Goal: Check status

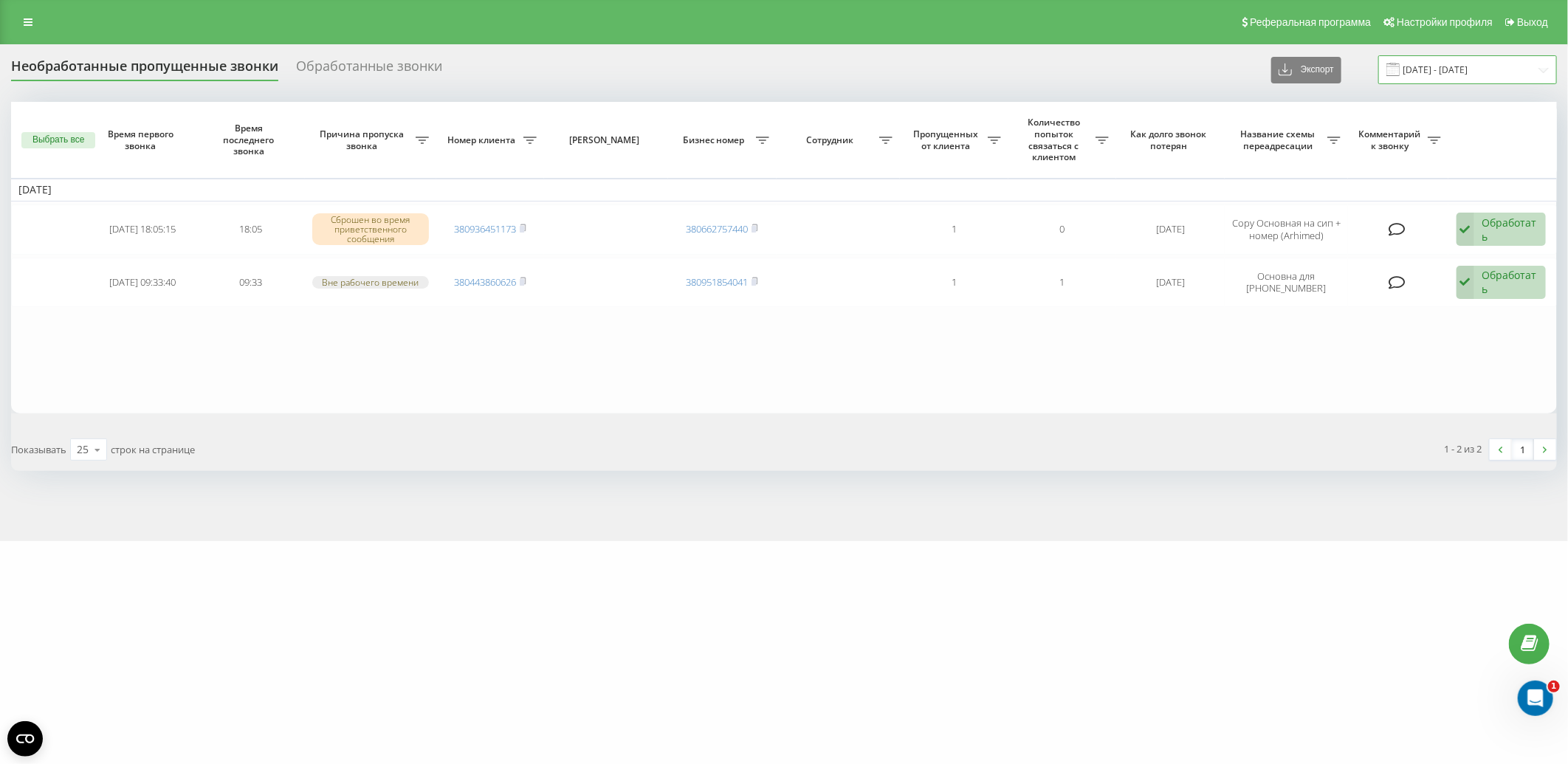
click at [1511, 70] on input "[DATE] - [DATE]" at bounding box center [1467, 69] width 178 height 29
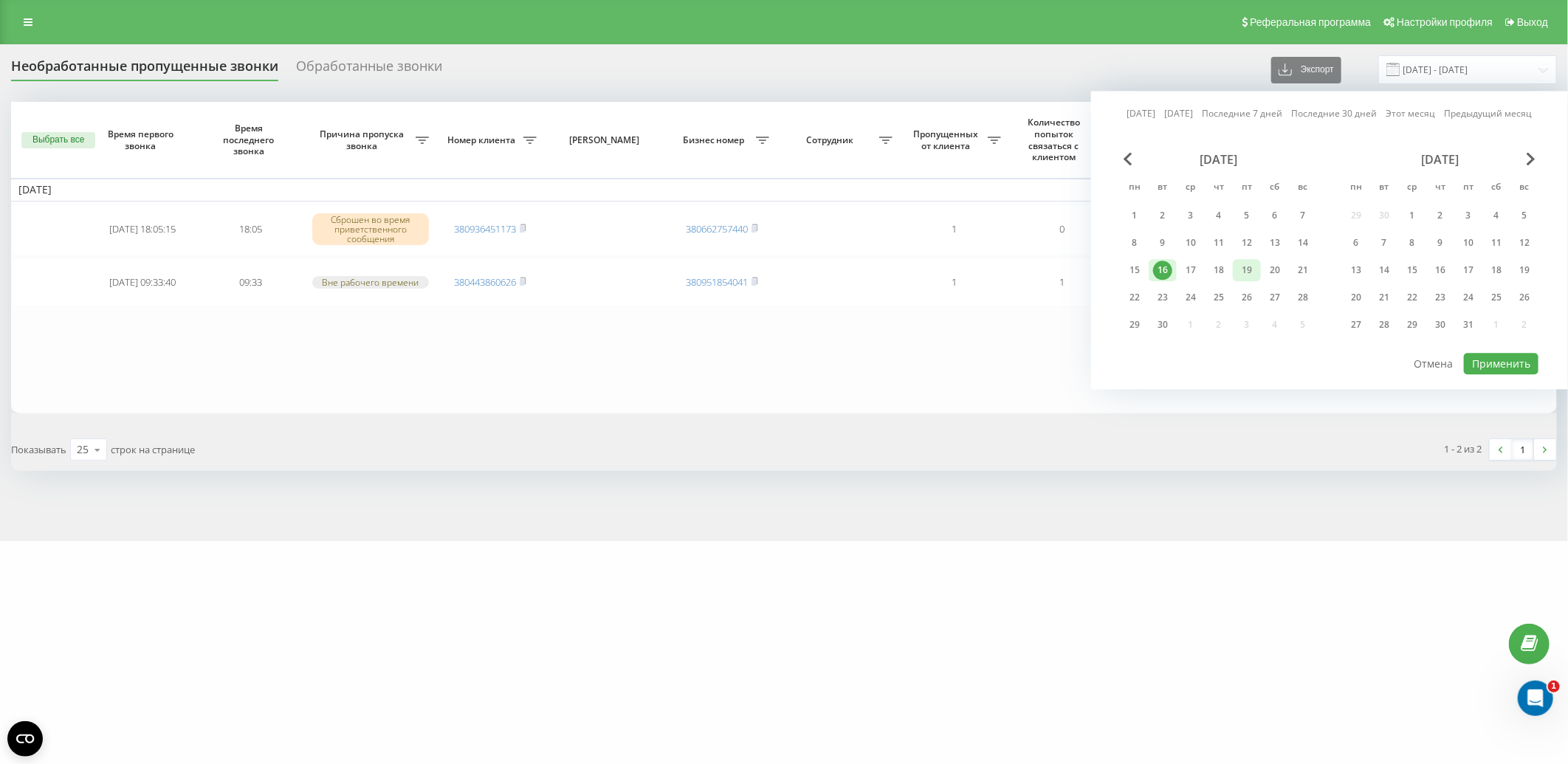
click at [1243, 269] on div "19" at bounding box center [1246, 270] width 19 height 19
drag, startPoint x: 1480, startPoint y: 357, endPoint x: 1393, endPoint y: 393, distance: 94.2
click at [1473, 354] on button "Применить" at bounding box center [1500, 363] width 74 height 22
type input "[DATE] - [DATE]"
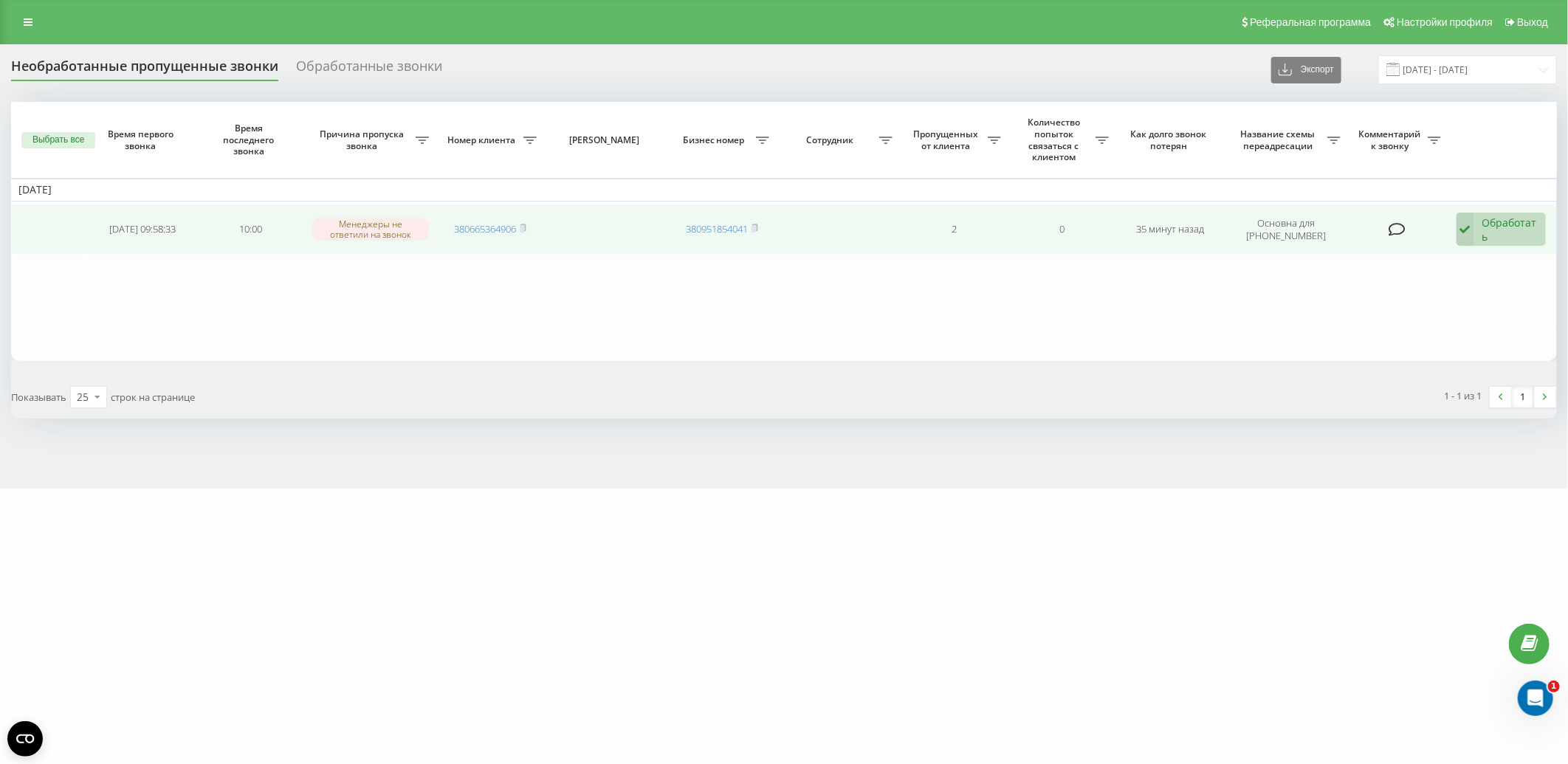
click at [529, 229] on td "380665364906" at bounding box center [490, 229] width 108 height 50
click at [524, 227] on rect at bounding box center [521, 229] width 4 height 7
